Goal: Check status

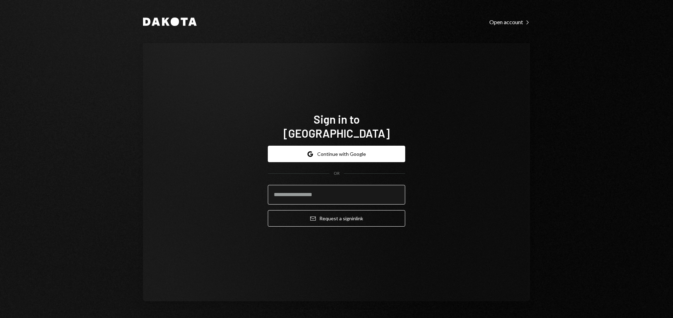
click at [307, 185] on input "email" at bounding box center [336, 195] width 137 height 20
click at [0, 318] on com-1password-button at bounding box center [0, 318] width 0 height 0
type input "**********"
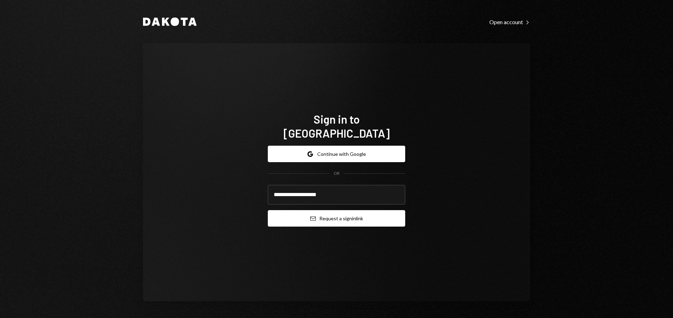
click at [322, 215] on button "Email Request a sign in link" at bounding box center [336, 218] width 137 height 16
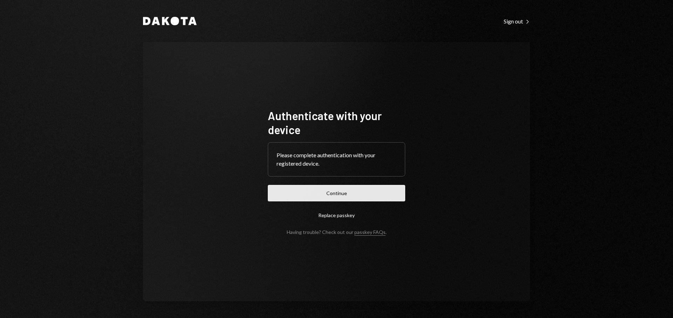
click at [319, 195] on button "Continue" at bounding box center [336, 193] width 137 height 16
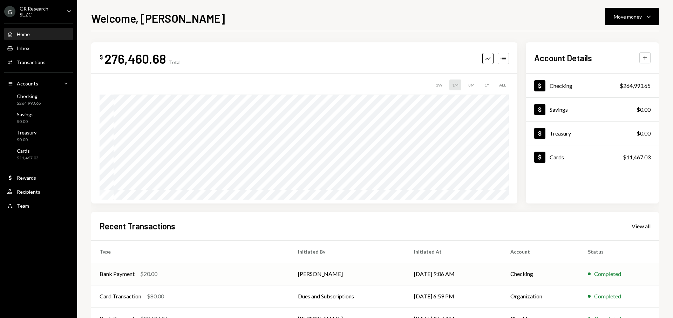
click at [255, 281] on td "Bank Payment $20.00" at bounding box center [190, 274] width 198 height 22
